Goal: Transaction & Acquisition: Book appointment/travel/reservation

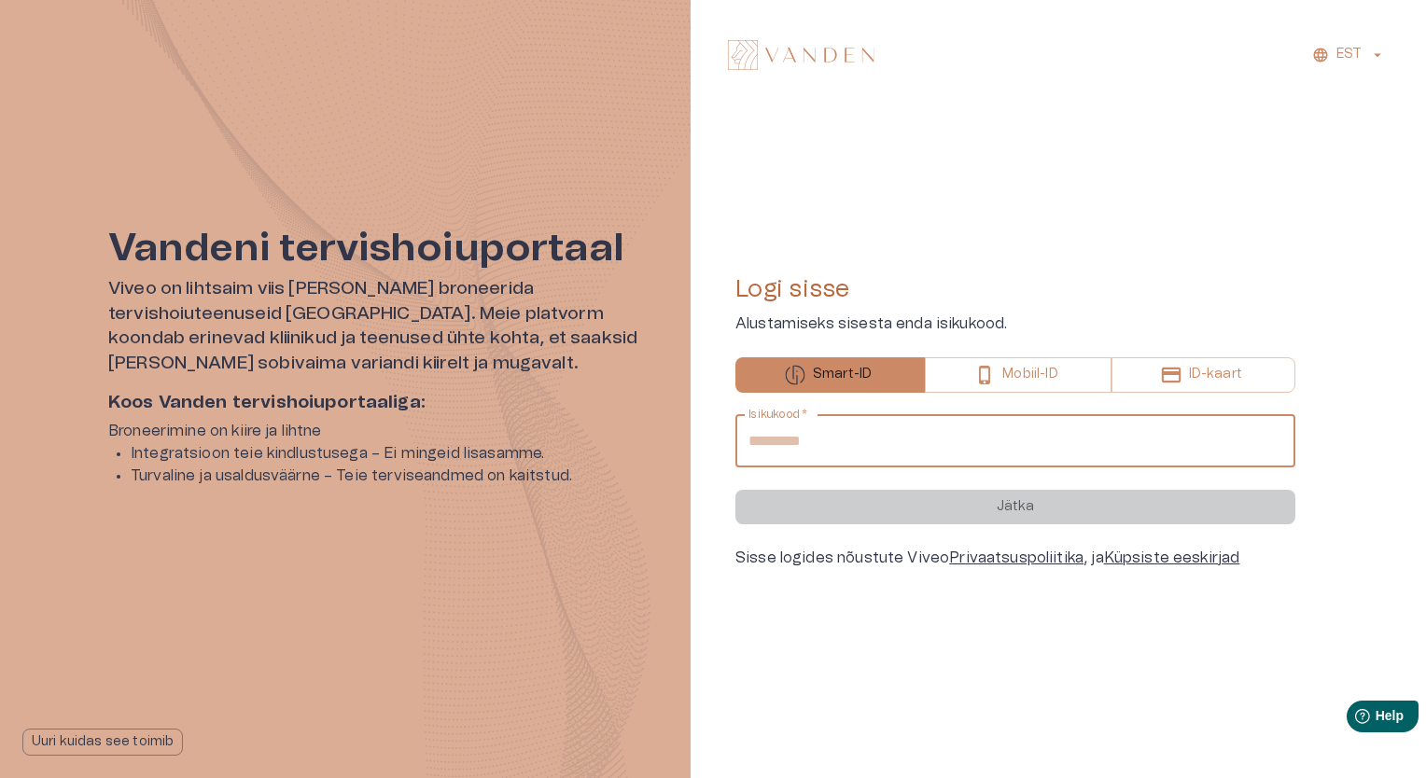
click at [889, 442] on input "Isikukood   *" at bounding box center [1015, 441] width 560 height 52
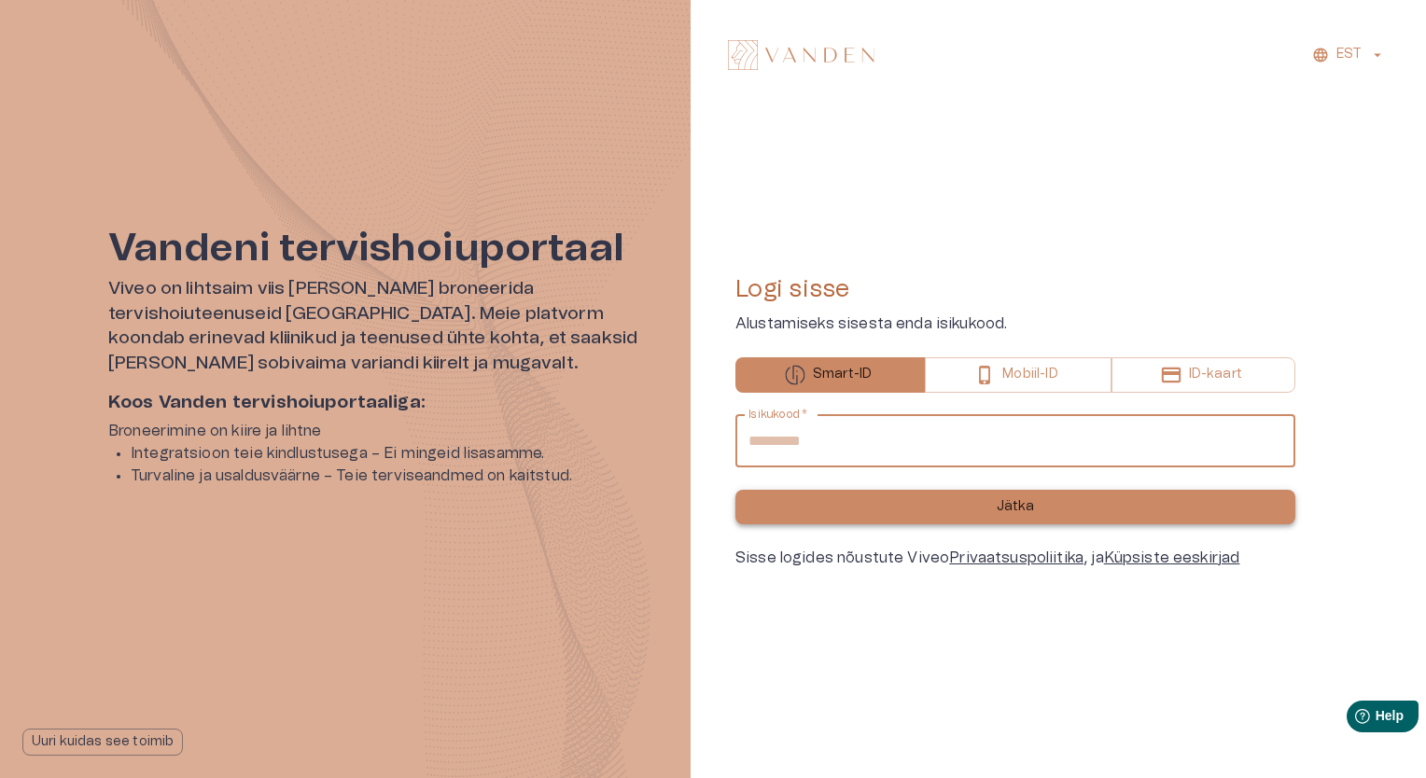
type input "**********"
click at [903, 511] on button "Jätka" at bounding box center [1015, 507] width 560 height 35
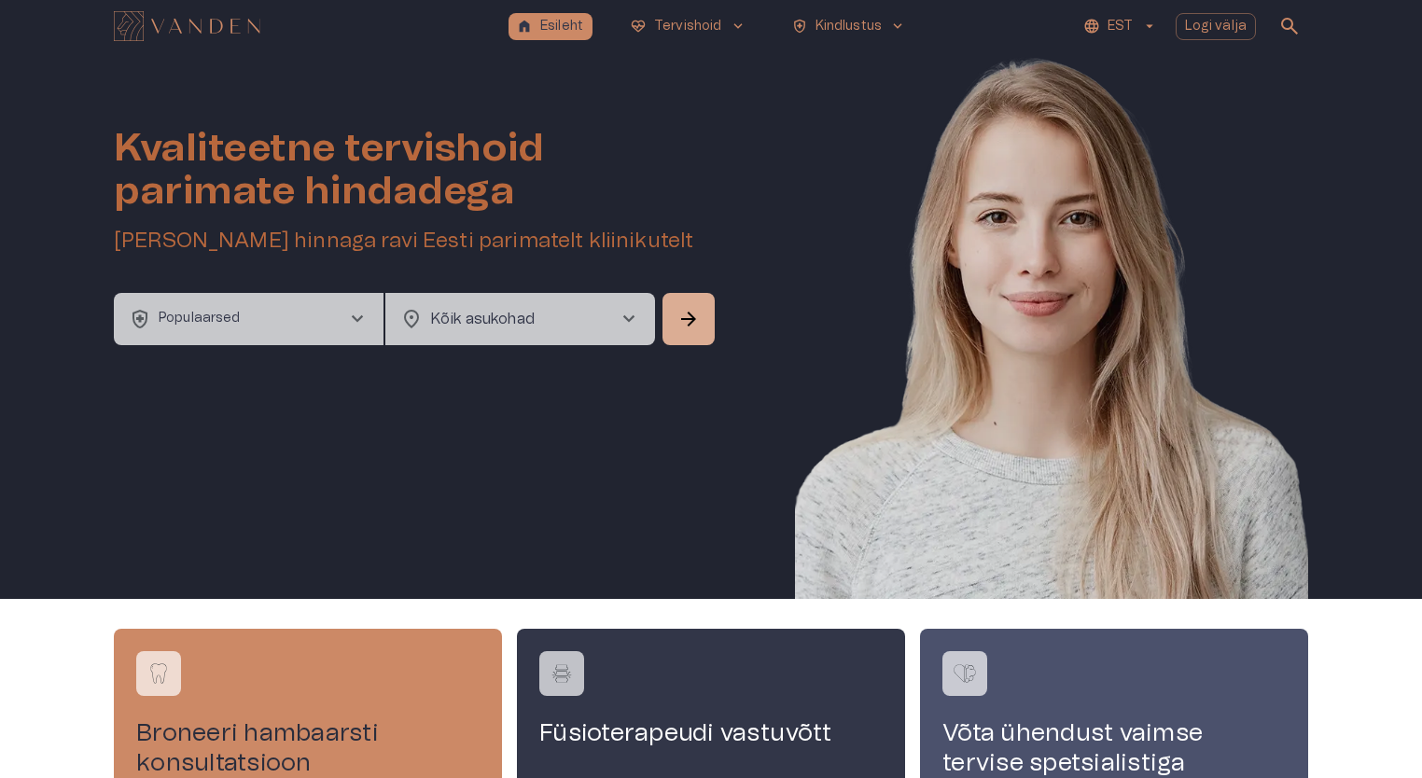
click at [313, 329] on button "health_and_safety Populaarsed chevron_right" at bounding box center [249, 319] width 270 height 52
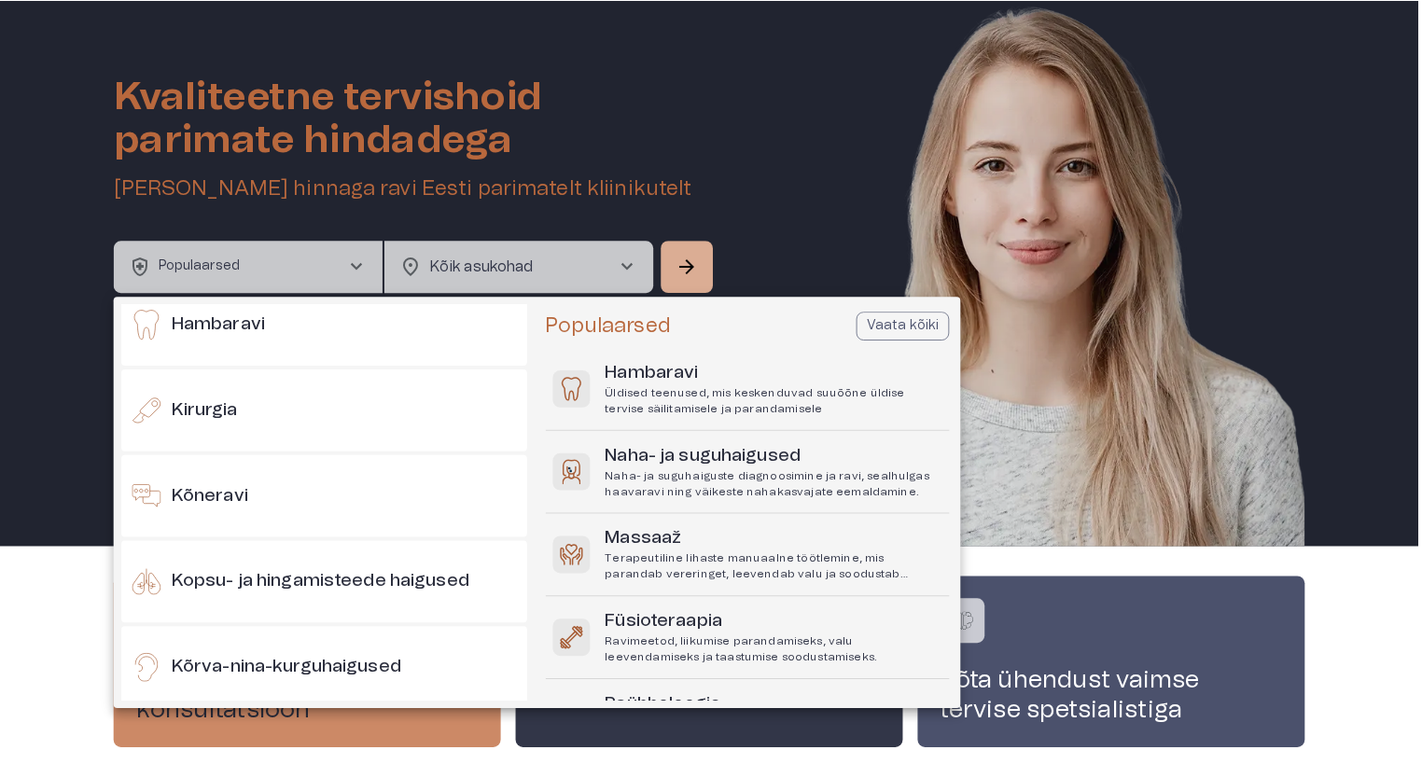
scroll to position [280, 0]
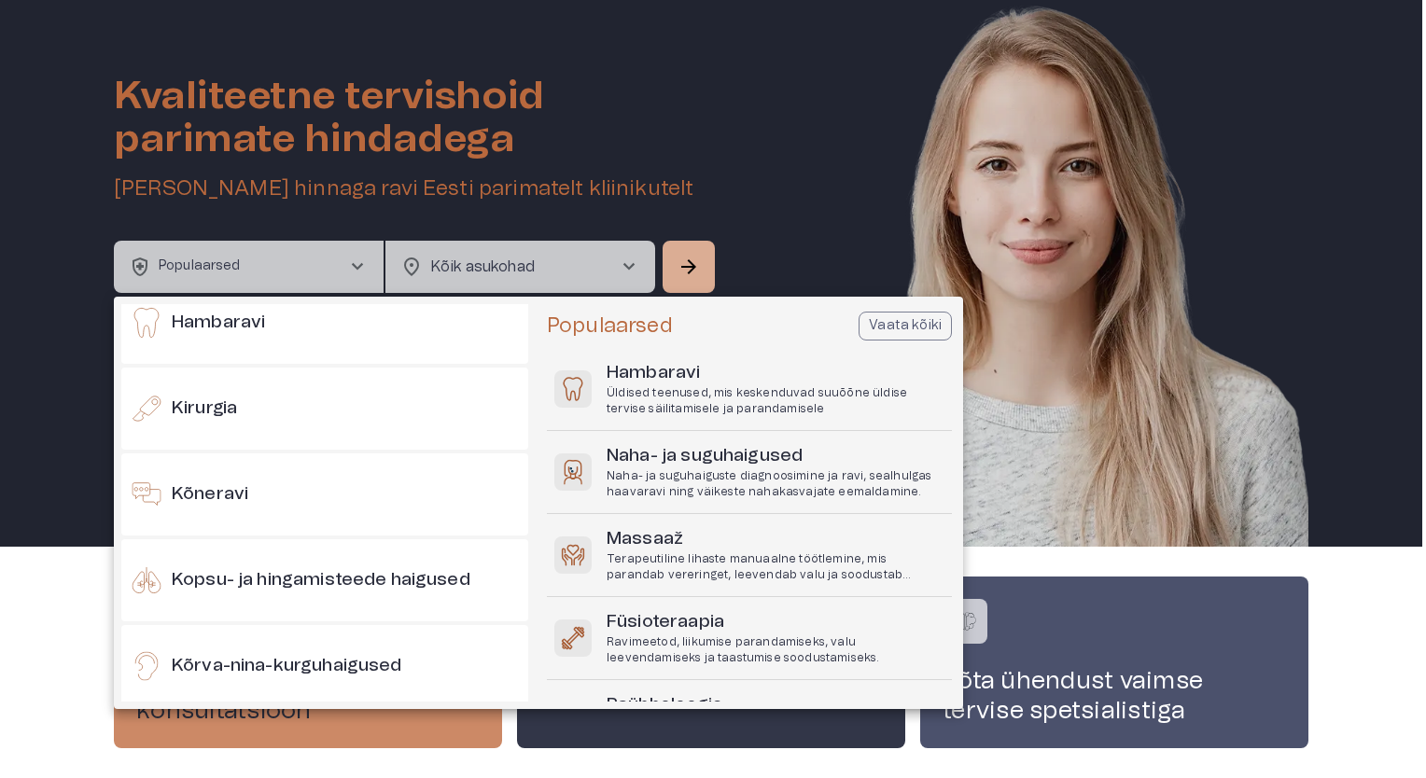
click at [16, 304] on div at bounding box center [713, 389] width 1426 height 778
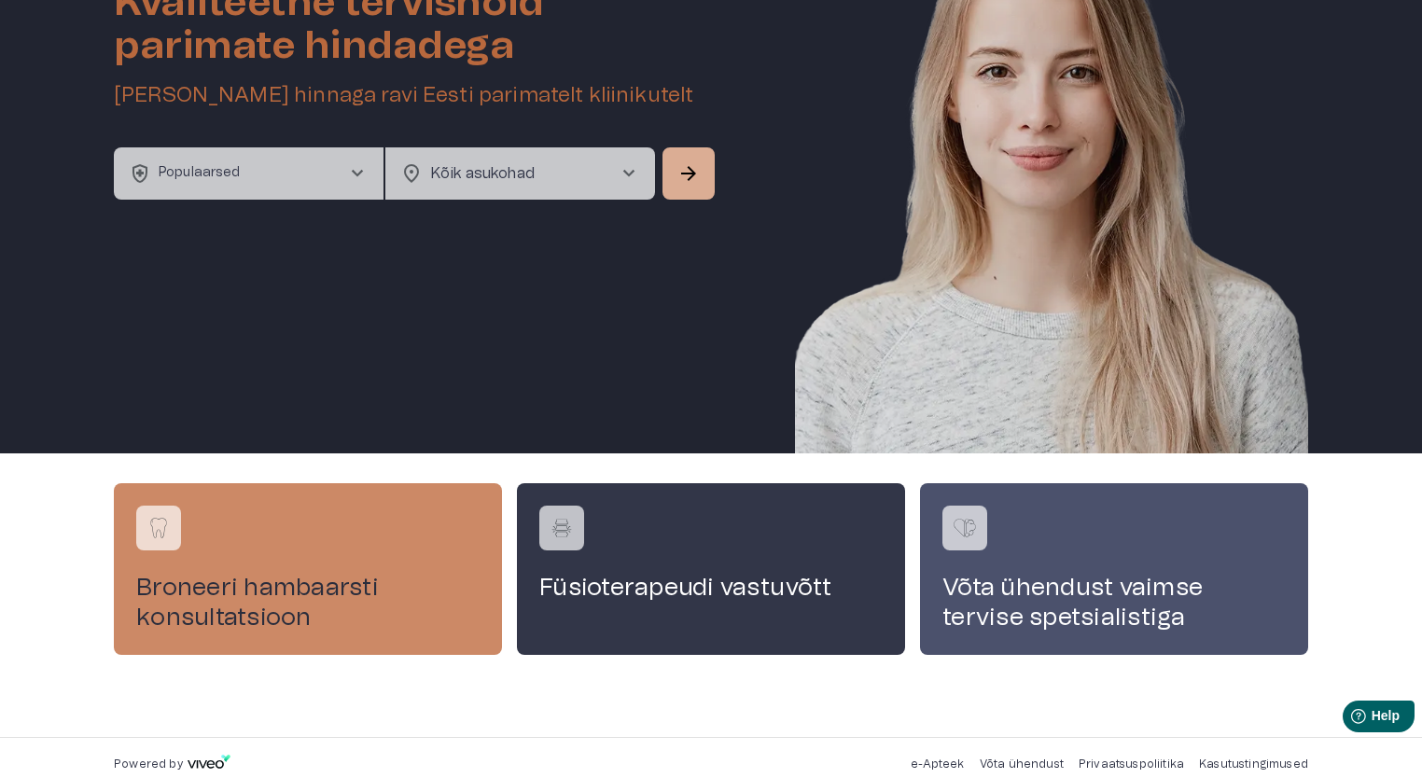
scroll to position [0, 0]
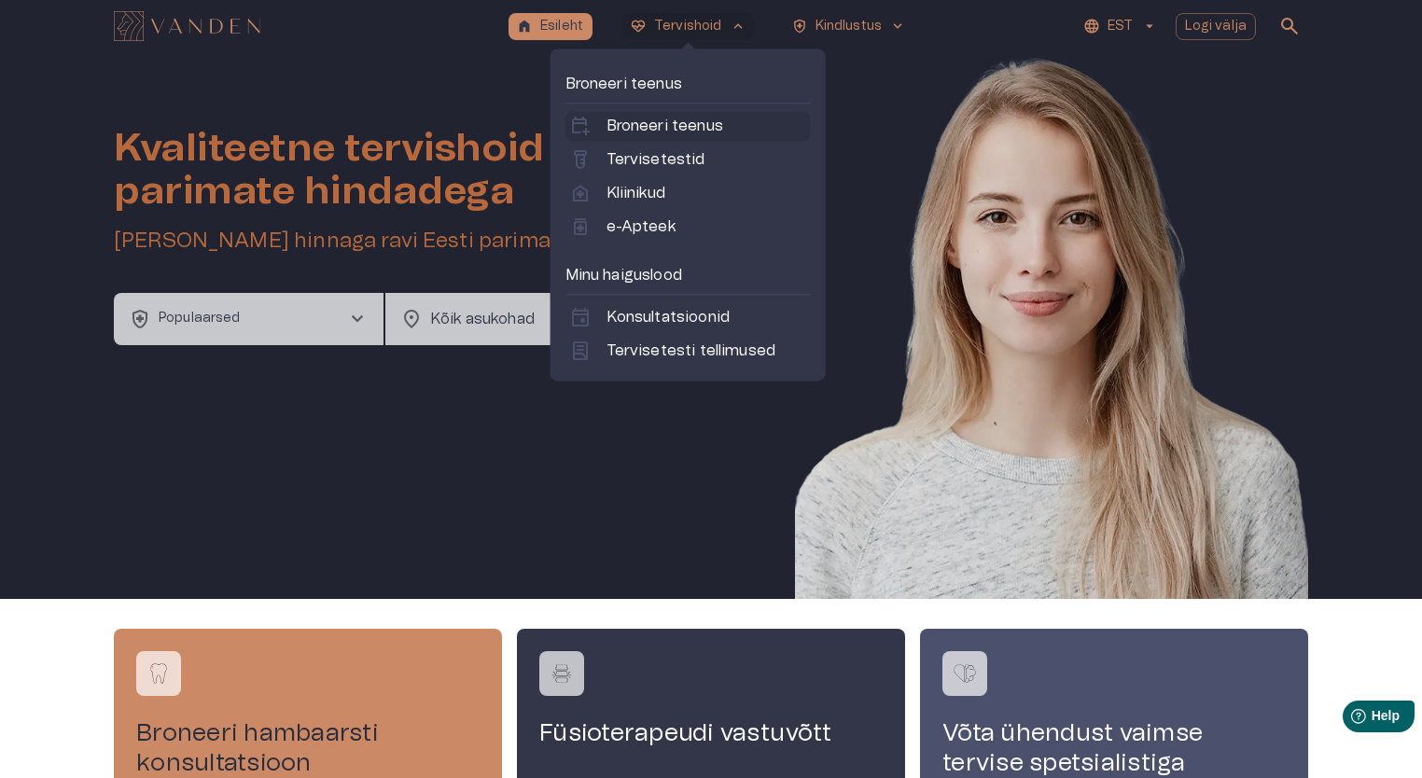
click at [667, 130] on p "Broneeri teenus" at bounding box center [665, 126] width 117 height 22
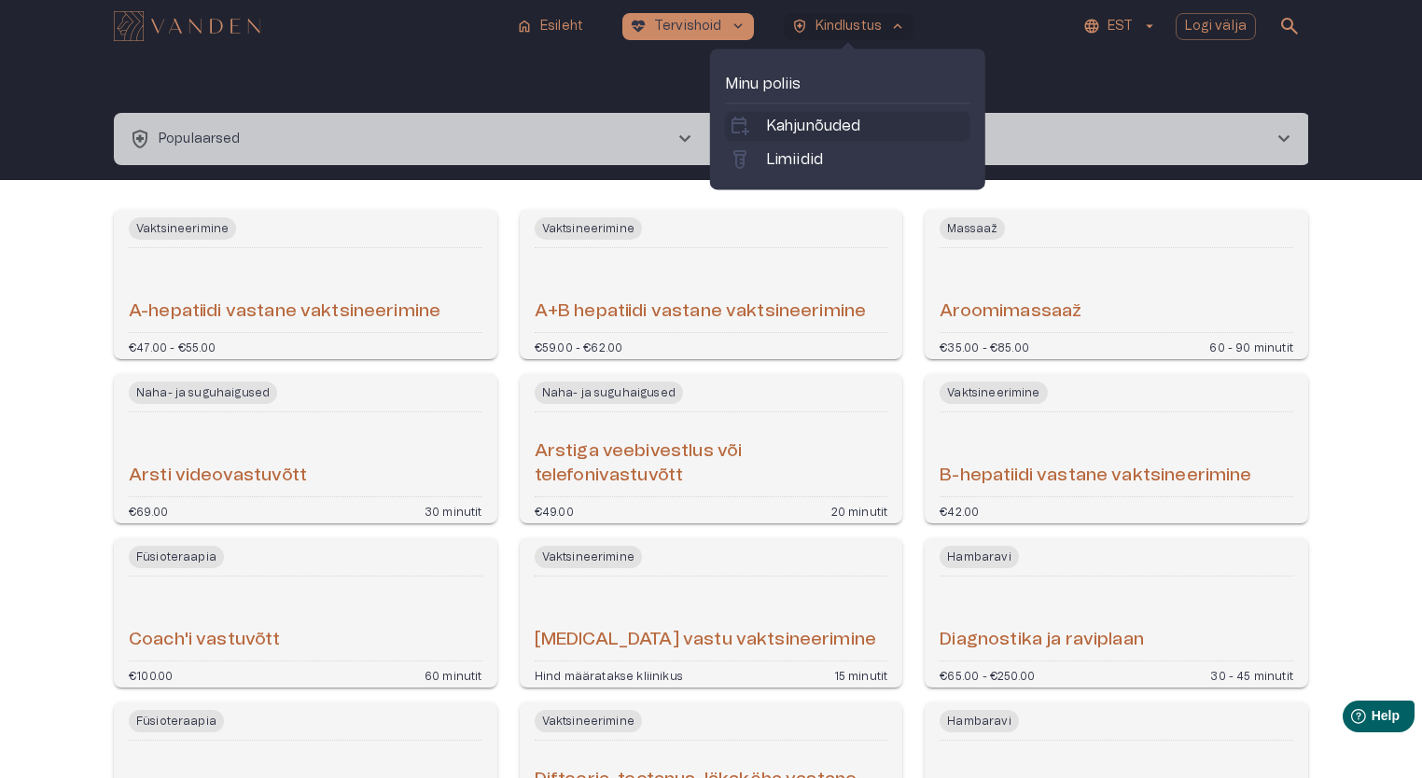
click at [836, 125] on p "Kahjunõuded" at bounding box center [813, 126] width 95 height 22
